Goal: Communication & Community: Answer question/provide support

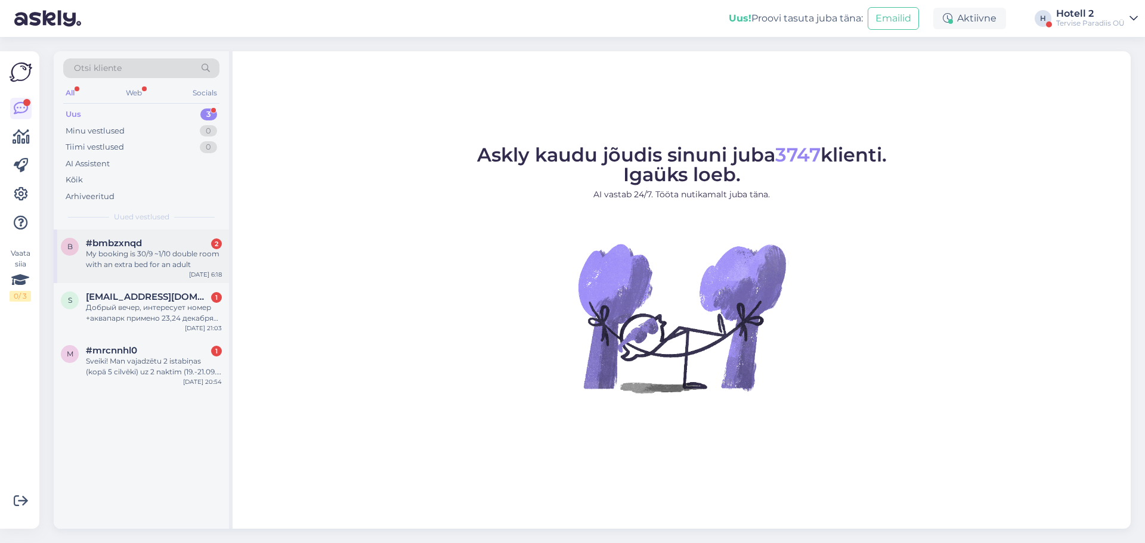
click at [172, 254] on div "My booking is 30/9 ~1/10 double room with an extra bed for an adult" at bounding box center [154, 259] width 136 height 21
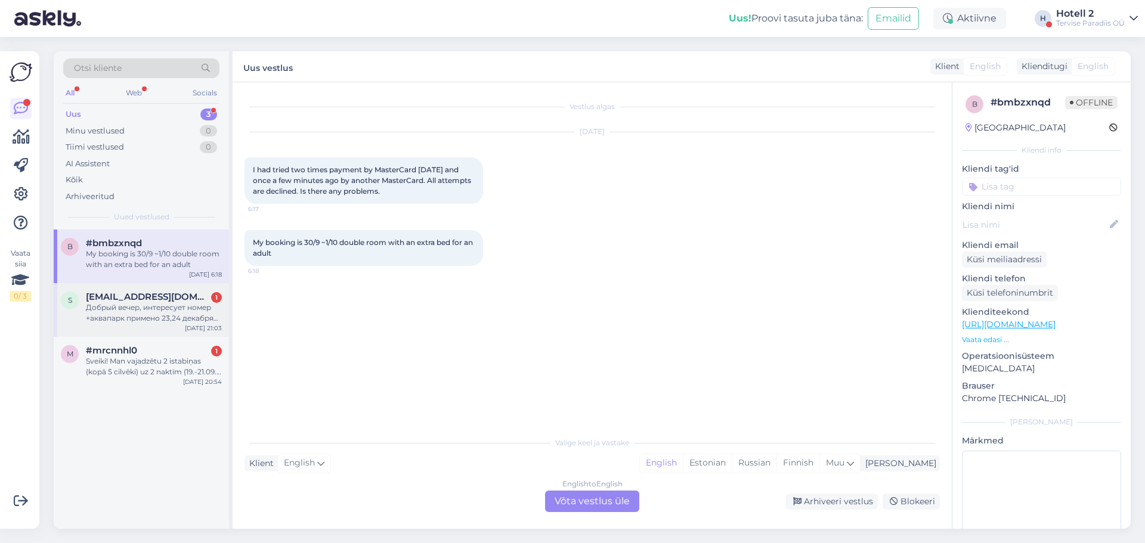
click at [148, 309] on div "Добрый вечер, интересует номер +аквапарк примено 23,24 декабря сколько будет ст…" at bounding box center [154, 312] width 136 height 21
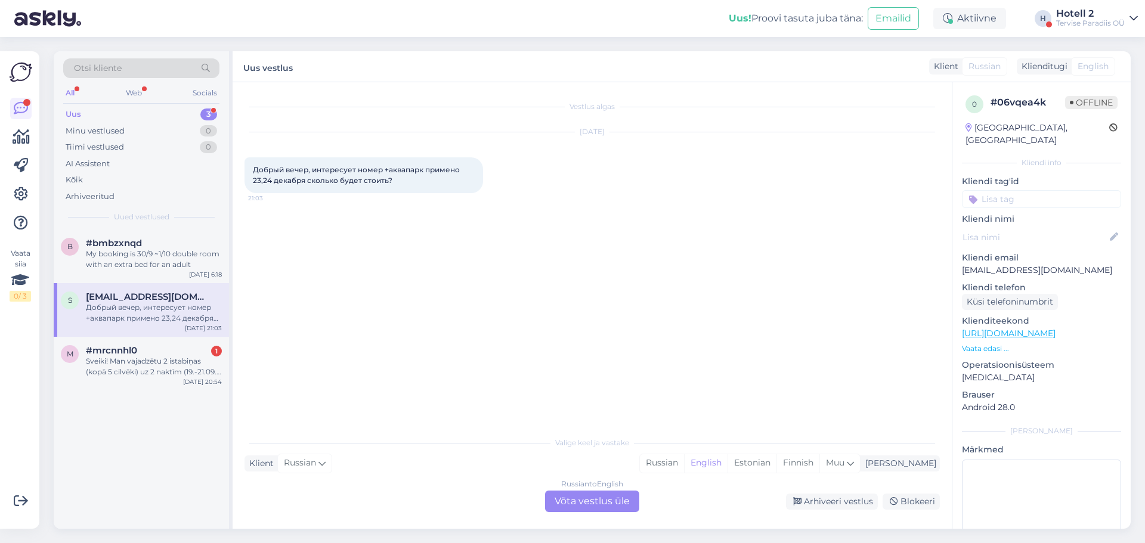
click at [578, 501] on div "Russian to English Võta vestlus üle" at bounding box center [592, 501] width 94 height 21
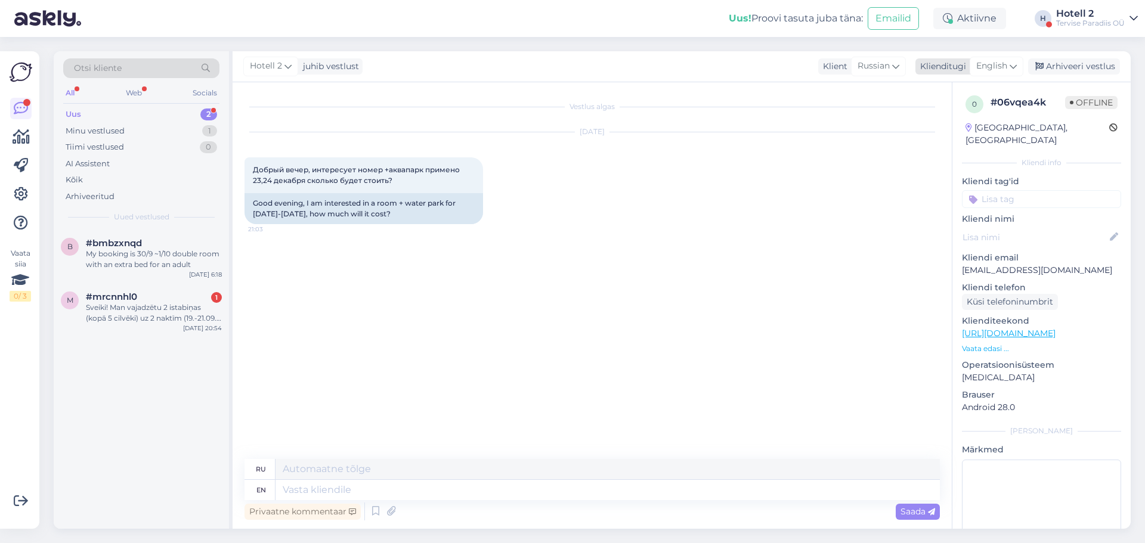
click at [992, 68] on span "English" at bounding box center [991, 66] width 31 height 13
type input "es"
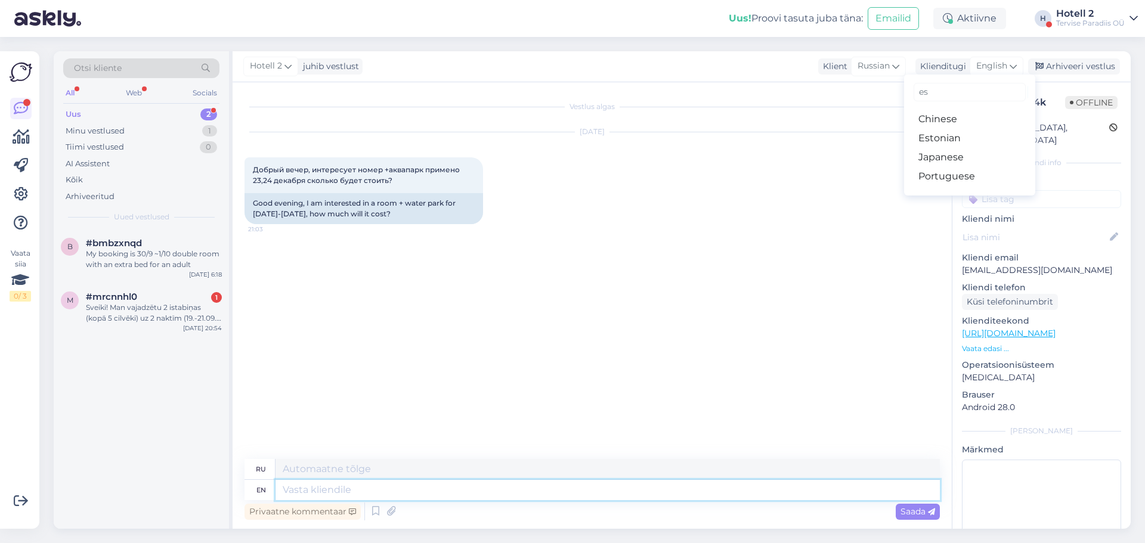
click at [287, 489] on textarea at bounding box center [607, 490] width 664 height 20
type textarea "Hello!"
type textarea "Привет!"
type textarea "Hello! yOU C"
type textarea "Привет! ТЫ"
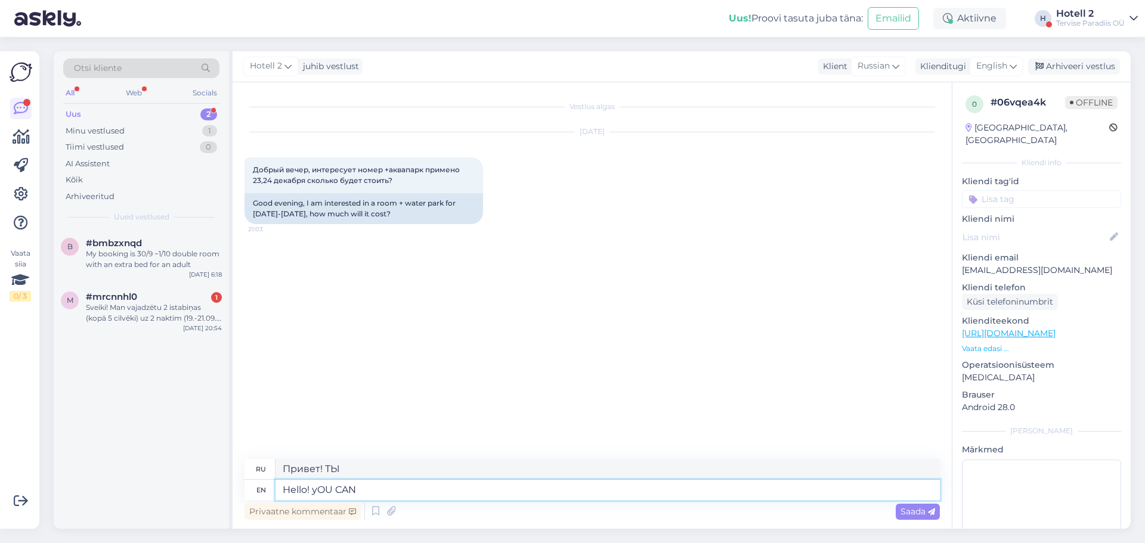
type textarea "Hello! yOU CAN"
type textarea "Привет! ТЫ МОЖЕШЬ"
type textarea "Hello! yO"
type textarea "Привет! ТЫ"
type textarea "Hello!"
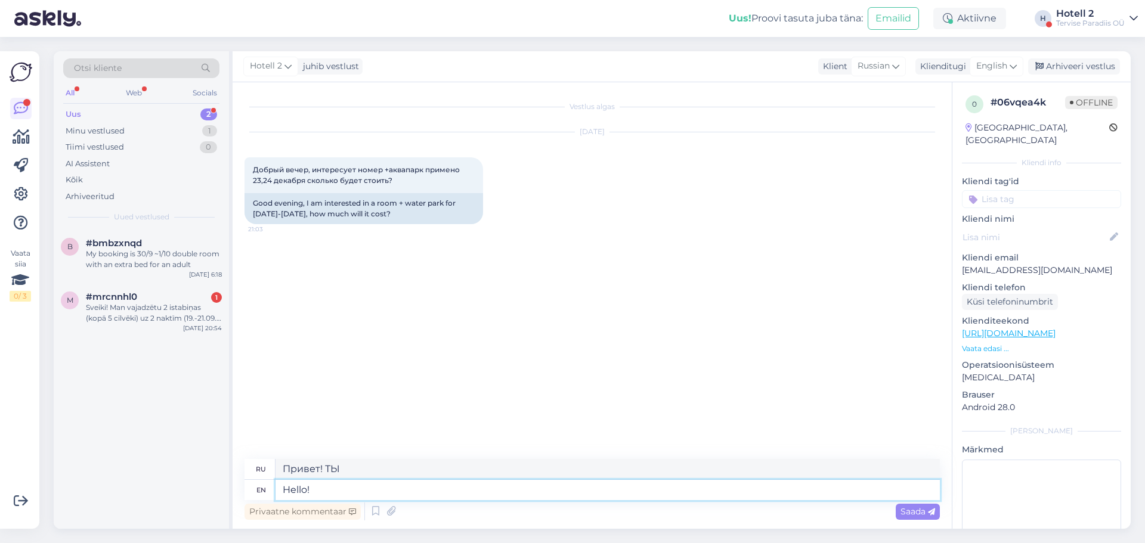
type textarea "Привет!"
type textarea "Hello! You ca"
type textarea "Привет! Ты"
type textarea "Hello! You can"
type textarea "Привет! Ты можешь"
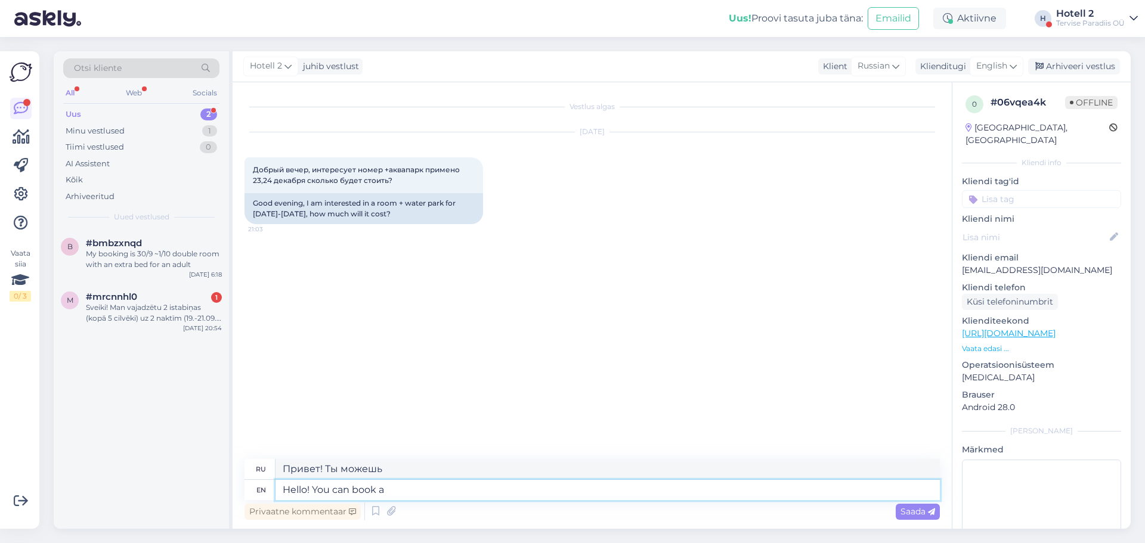
type textarea "Hello! You can book a"
type textarea "Здравствуйте! Вы можете забронировать"
type textarea "Hello! You can book a room"
type textarea "Здравствуйте! Вы можете забронировать номер."
type textarea "Hello! You can book a room in o"
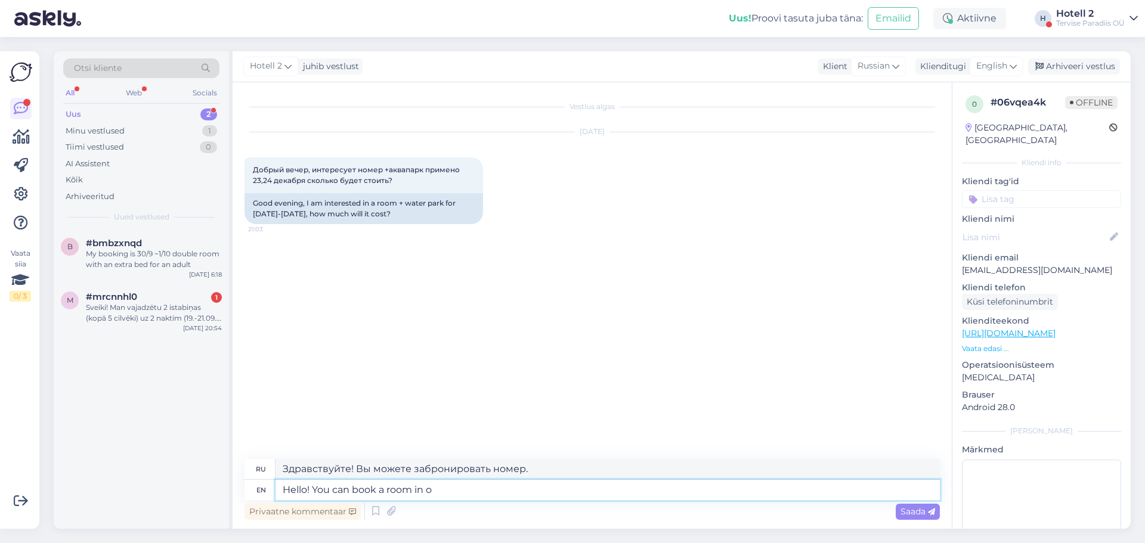
type textarea "Здравствуйте! Вы можете забронировать номер в"
type textarea "Hello! You can book a room in our"
type textarea "Здравствуйте! Вы можете забронировать номер в нашем отеле."
type textarea "Hello! You can book a room in our website"
type textarea "Здравствуйте! Вы можете забронировать номер на нашем сайте."
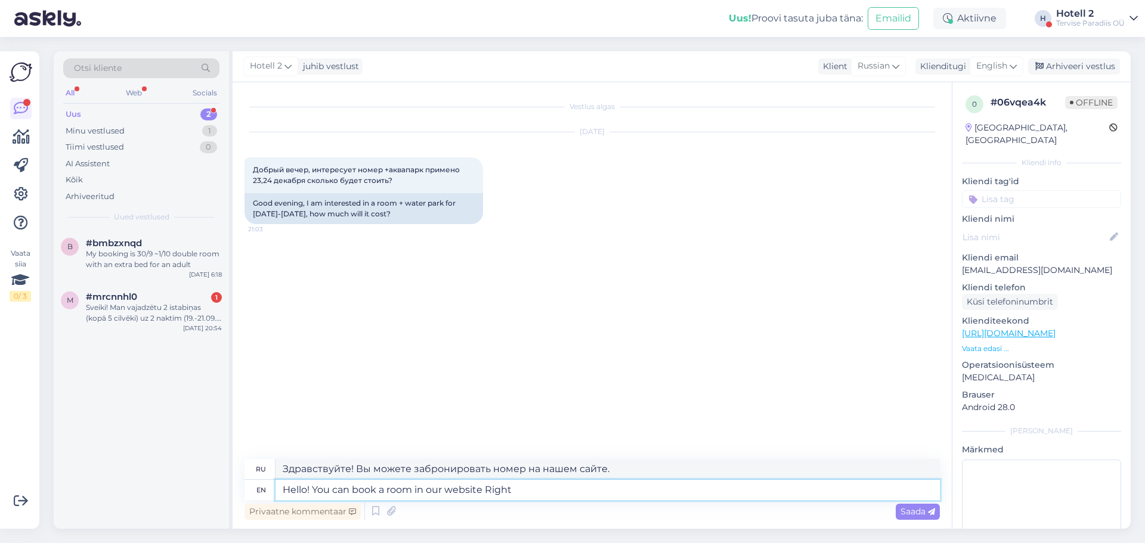
type textarea "Hello! You can book a room in our website Right"
type textarea "Здравствуйте! Вы можете забронировать номер на нашем сайте. Верно."
type textarea "Hello! You can book a room in our website Right now"
type textarea "Здравствуйте! Вы можете забронировать номер на нашем сайте прямо сейчас."
type textarea "Hello! You can book a room in our website Right now is"
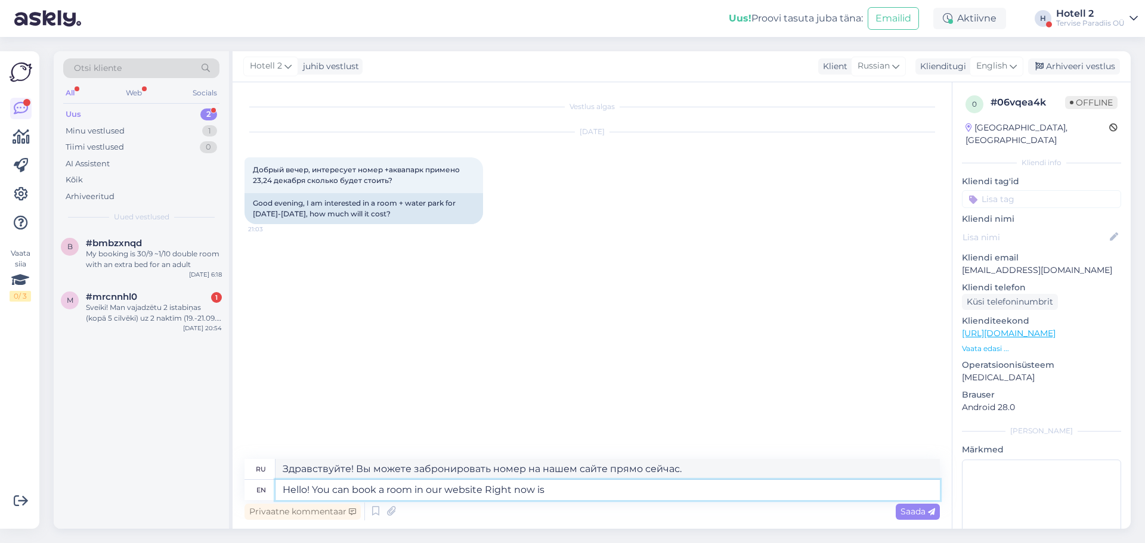
type textarea "Здравствуйте! Вы можете забронировать номер на нашем сайте. Прямо сейчас"
type textarea "Hello! You can book a room in our website Right now is shows"
type textarea "Здравствуйте! Вы можете забронировать номер на нашем сайте. Прямо сейчас здесь …"
type textarea "Hello! You can book a room in our website Right now is shows for t"
type textarea "Здравствуйте! Вы можете забронировать номер на нашем сайте. Сейчас проходят шоу."
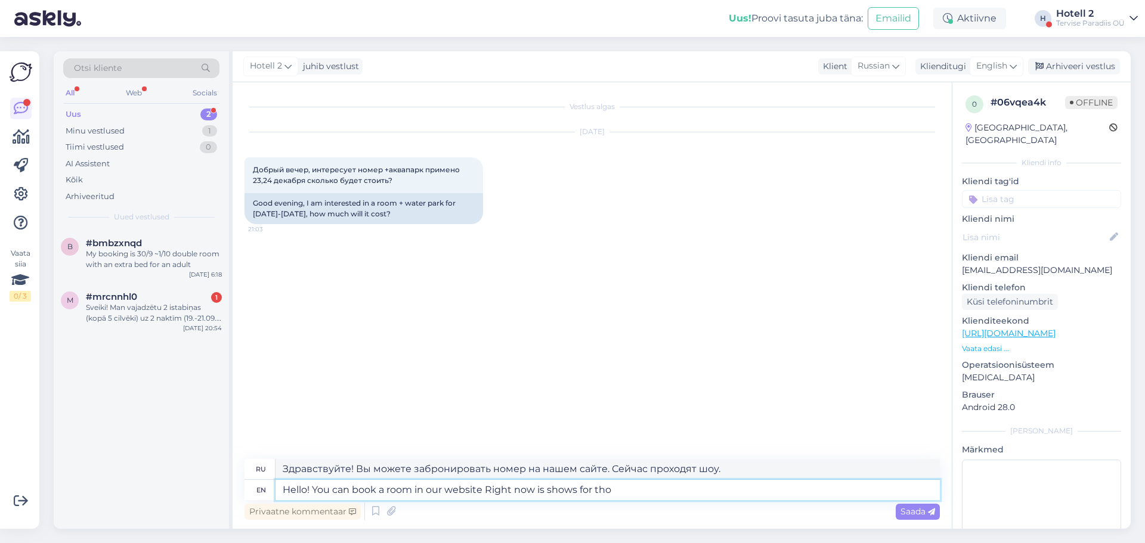
type textarea "Hello! You can book a room in our website Right now is shows for th"
type textarea "Здравствуйте! Вы можете забронировать номер на нашем сайте. Сейчас проходят шоу…"
type textarea "Hello! You can book a room in our website Right now is shows for these"
type textarea "Здравствуйте! Вы можете забронировать номер на нашем сайте. Сейчас проходят шоу…"
type textarea "Hello! You can book a room in our website Right now is shows for these dates"
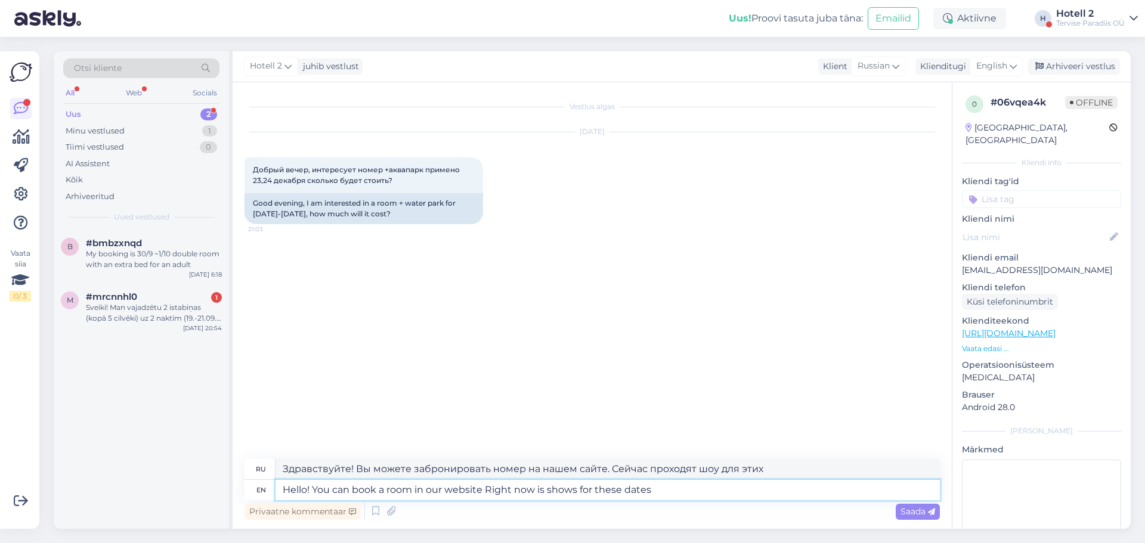
type textarea "Здравствуйте! Вы можете забронировать номер на нашем сайте. Сейчас проходят шоу…"
type textarea "Hello! You can book a room in our website Right now is shows for these dates 12…"
type textarea "Здравствуйте! Вы можете забронировать номер на нашем сайте. Сейчас шоу на эти д…"
type textarea "Hello! You can book a room in our website Right now is shows for these dates 12…"
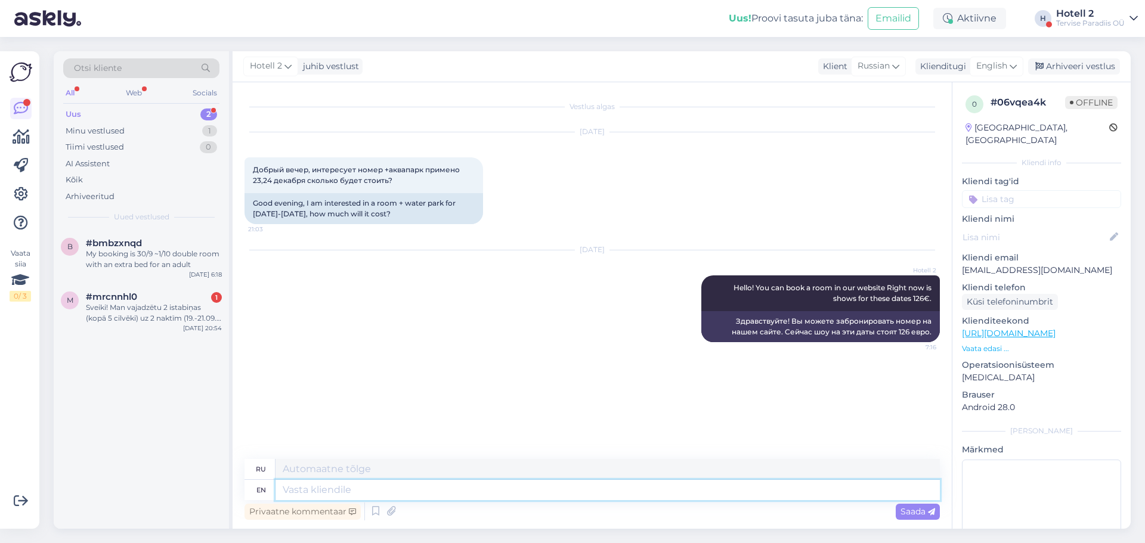
type textarea "Здравствуйте! Вы можете забронировать номер на нашем сайте. Сейчас шоу на эти д…"
click at [1064, 66] on div "Arhiveeri vestlus" at bounding box center [1074, 66] width 92 height 16
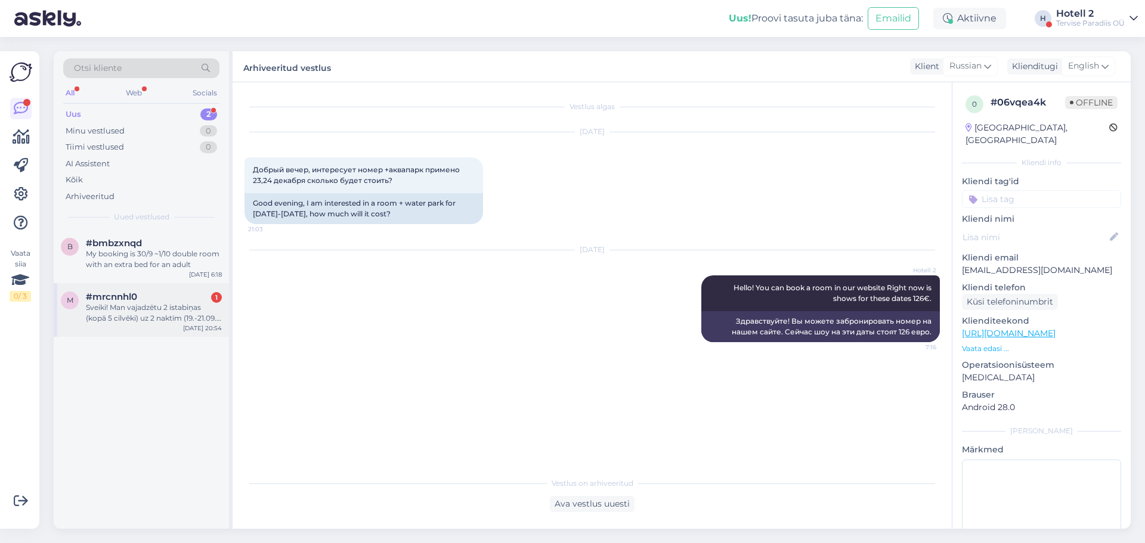
click at [165, 308] on div "Sveiki! Man vajadzētu 2 istabiņas (kopā 5 cilvēki) uz 2 naktīm (19.-21.09. vai …" at bounding box center [154, 312] width 136 height 21
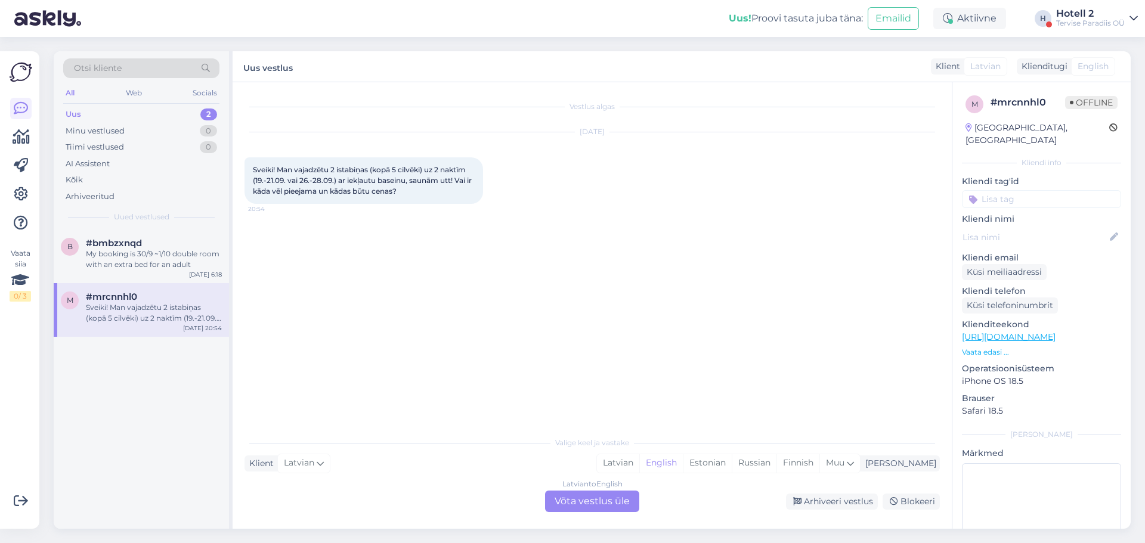
click at [601, 497] on div "Latvian to English Võta vestlus üle" at bounding box center [592, 501] width 94 height 21
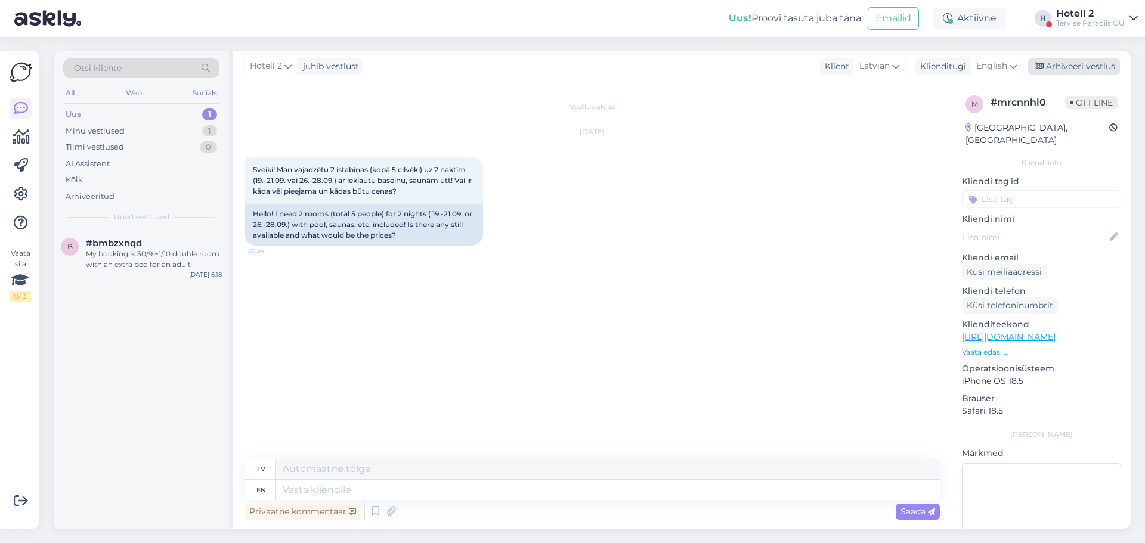
click at [1084, 66] on div "Arhiveeri vestlus" at bounding box center [1074, 66] width 92 height 16
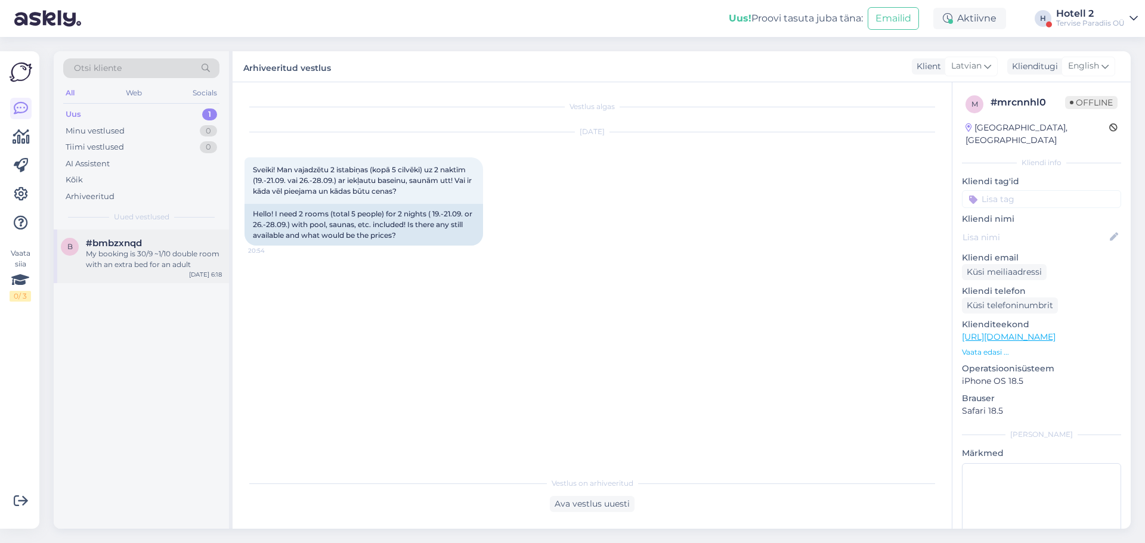
click at [132, 246] on span "#bmbzxnqd" at bounding box center [114, 243] width 56 height 11
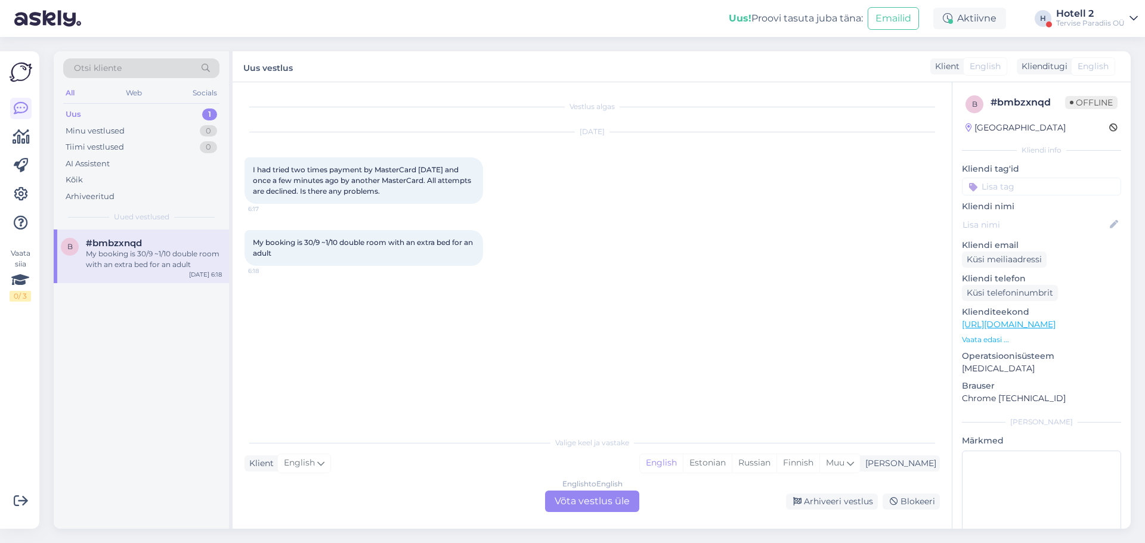
click at [608, 508] on div "English to English Võta vestlus üle" at bounding box center [592, 501] width 94 height 21
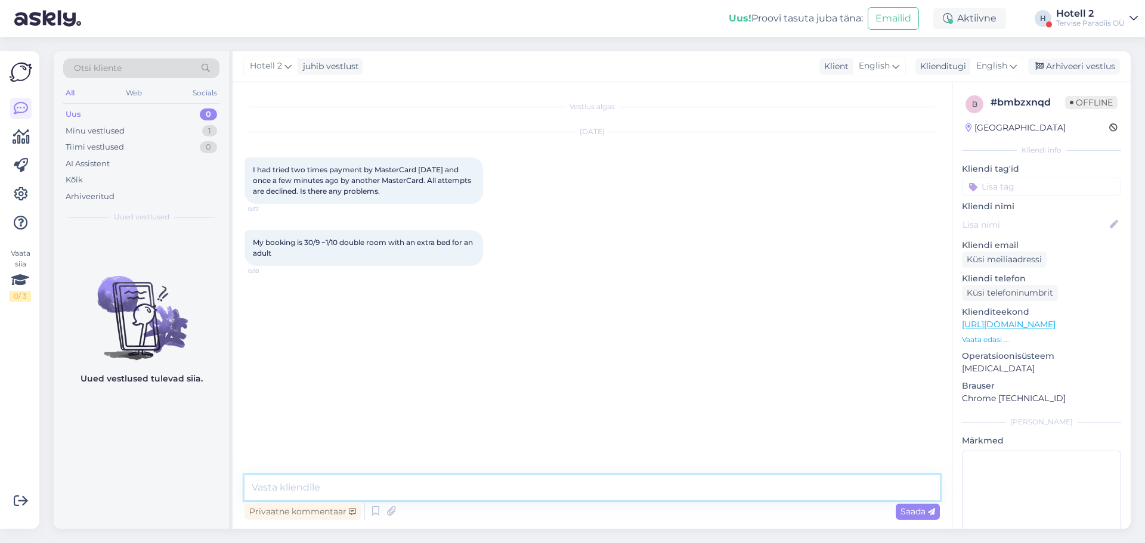
click at [376, 494] on textarea at bounding box center [591, 487] width 695 height 25
click at [980, 341] on p "Vaata edasi ..." at bounding box center [1041, 339] width 159 height 11
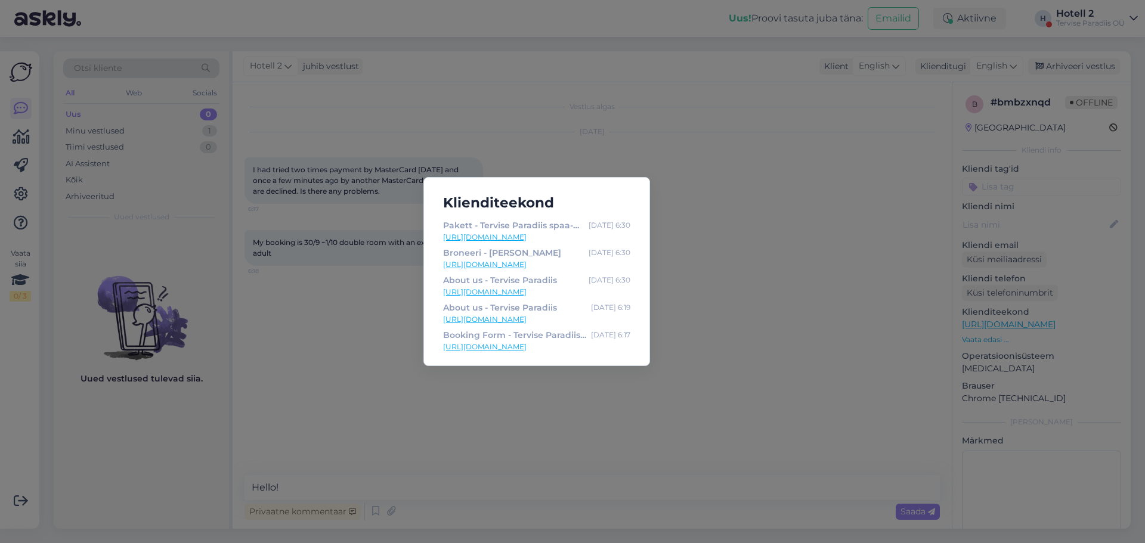
click at [553, 233] on link "[URL][DOMAIN_NAME]" at bounding box center [536, 237] width 187 height 11
click at [433, 377] on div "Klienditeekond Pakett - Tervise Paradiis spaa-hotell & veekeskus [DATE] 6:30 [U…" at bounding box center [572, 271] width 1145 height 543
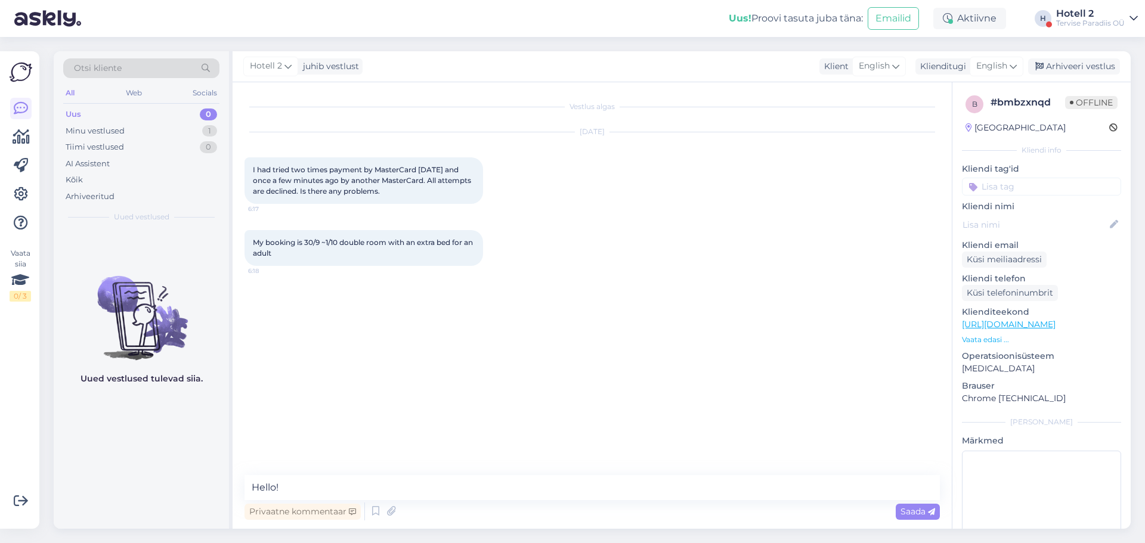
click at [328, 471] on div "Vestlus algas [DATE] I had tried two times payment by MasterCard [DATE] and onc…" at bounding box center [592, 305] width 719 height 447
click at [304, 489] on textarea "Hello!" at bounding box center [591, 487] width 695 height 25
click at [371, 487] on textarea "Hello! You are trying to do a reservation online?" at bounding box center [591, 487] width 695 height 25
click at [373, 487] on textarea "Hello! You are trying to do a reservation online?" at bounding box center [591, 487] width 695 height 25
type textarea "Hello! You are trying to book a room online?"
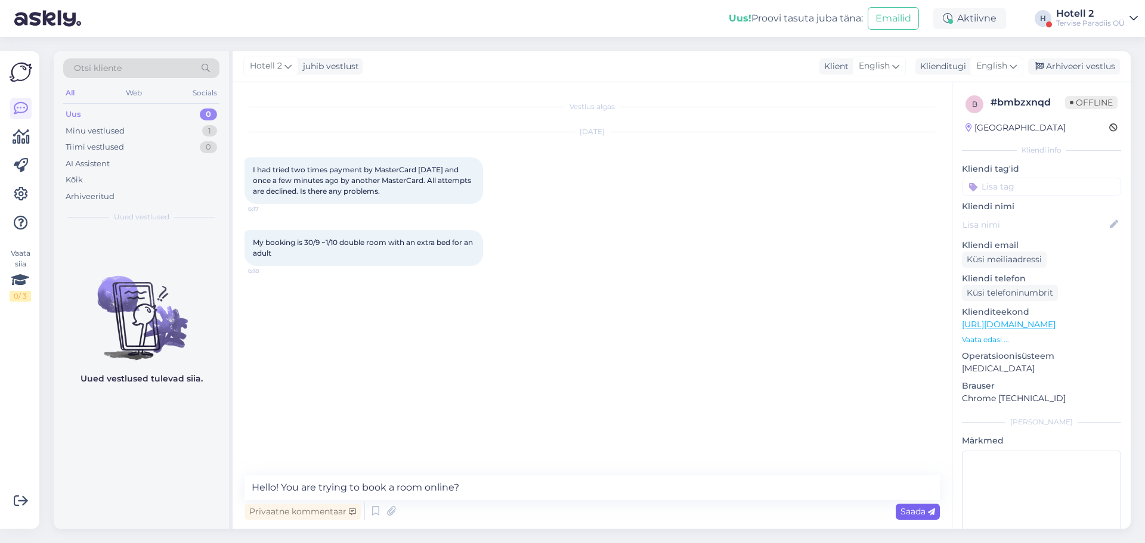
click at [919, 506] on span "Saada" at bounding box center [917, 511] width 35 height 11
